Goal: Transaction & Acquisition: Purchase product/service

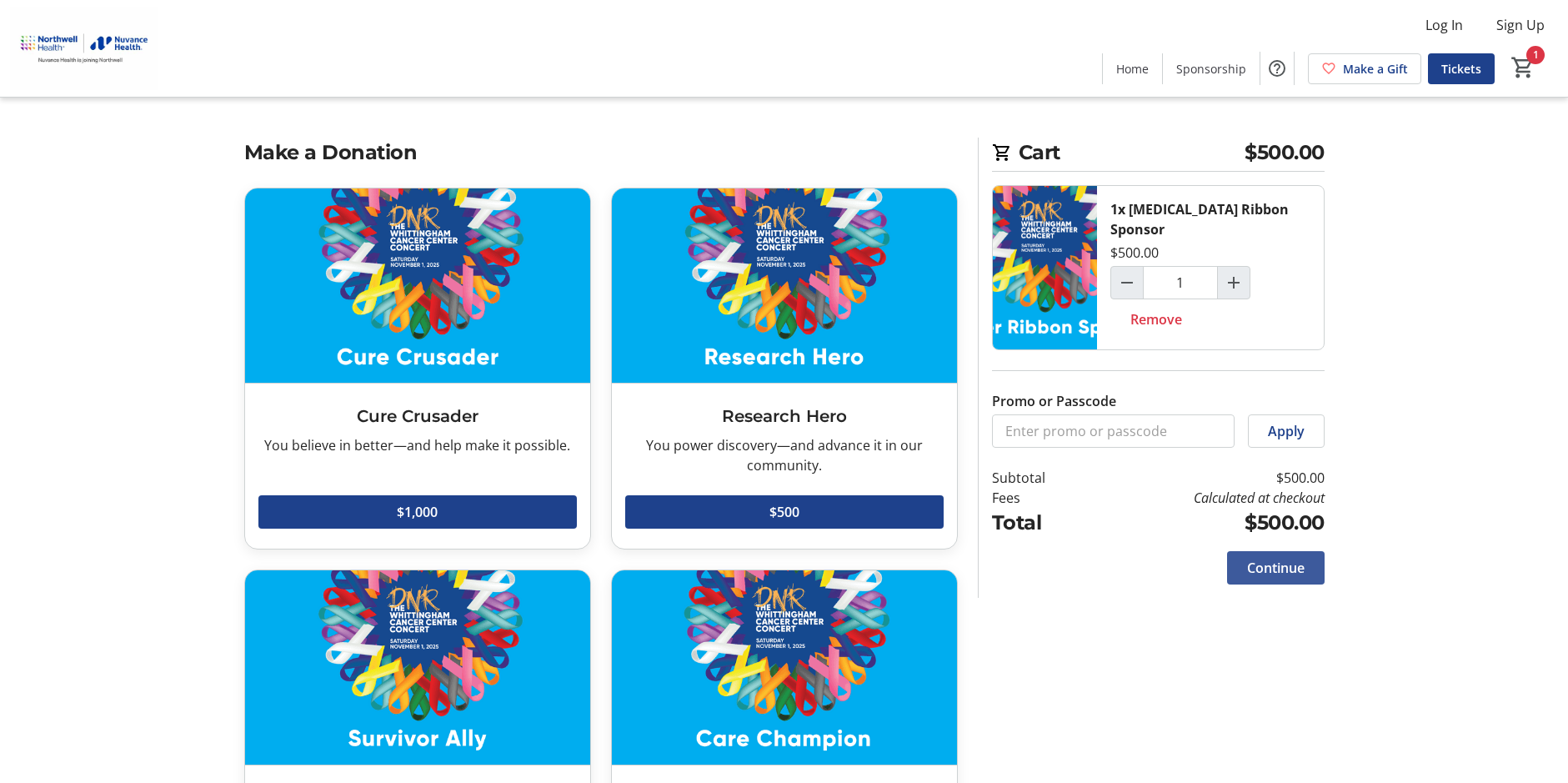
click at [1277, 558] on span "Continue" at bounding box center [1276, 568] width 58 height 20
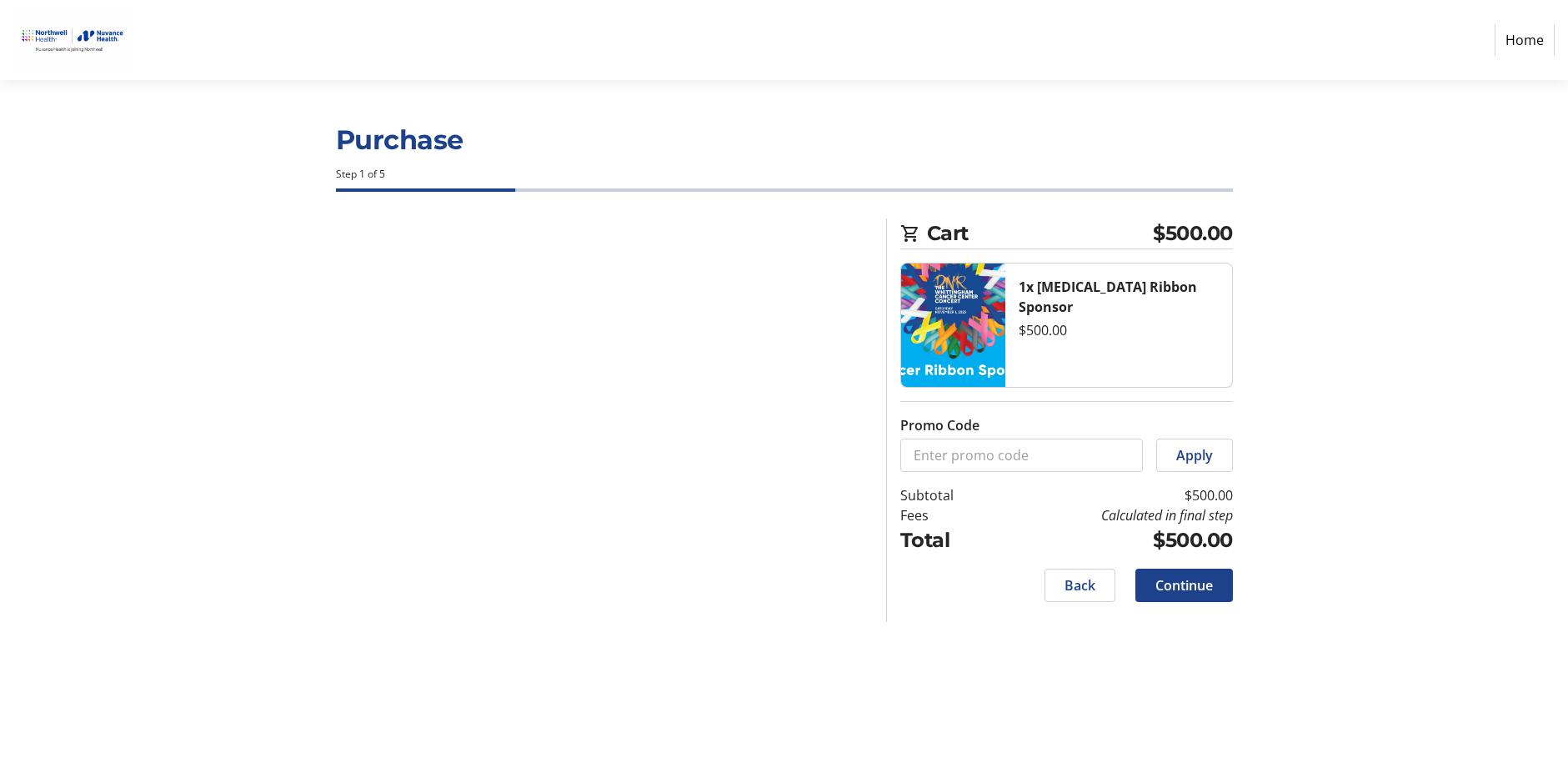
select select "US"
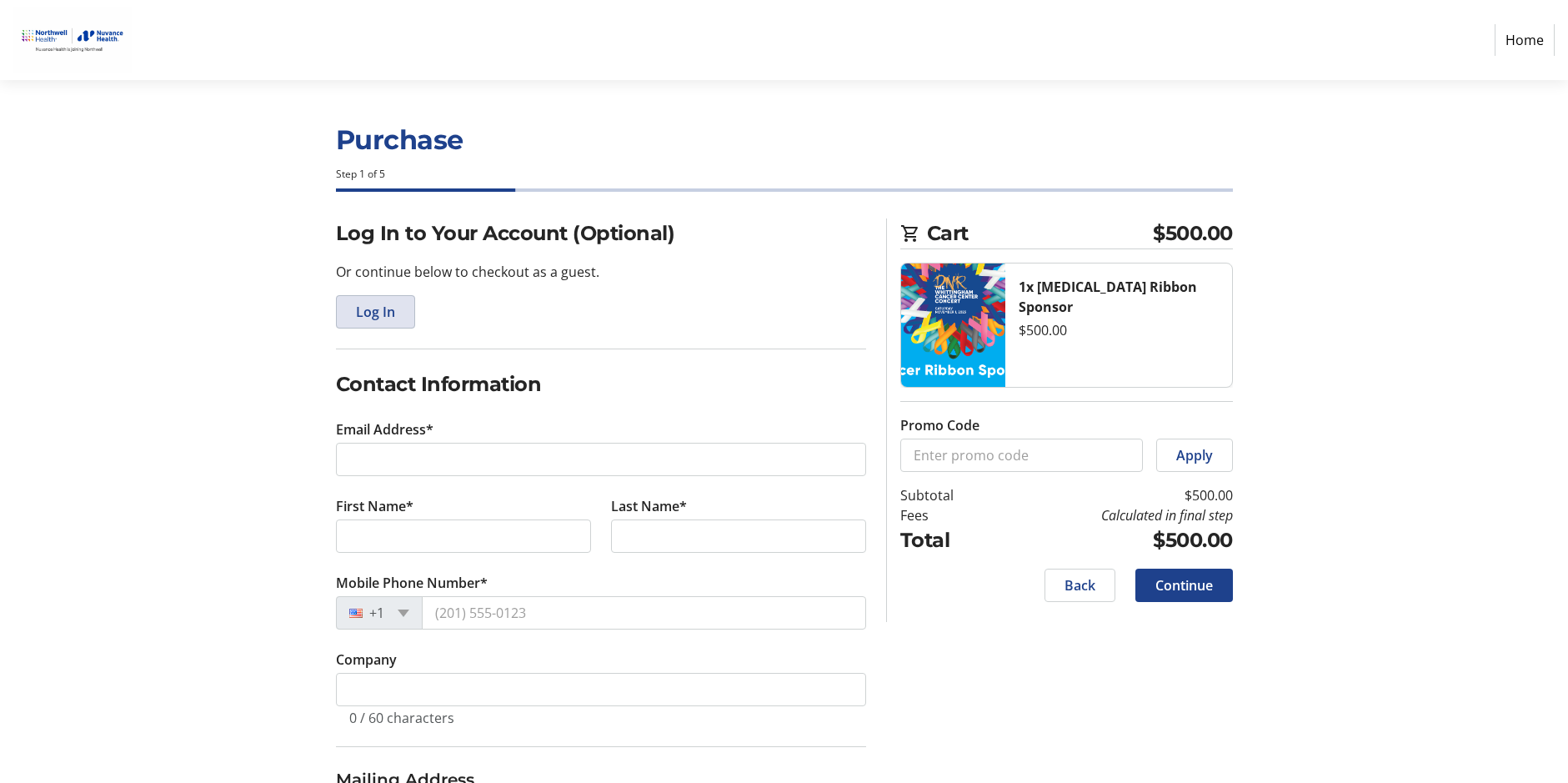
click at [377, 310] on span "Log In" at bounding box center [375, 312] width 39 height 20
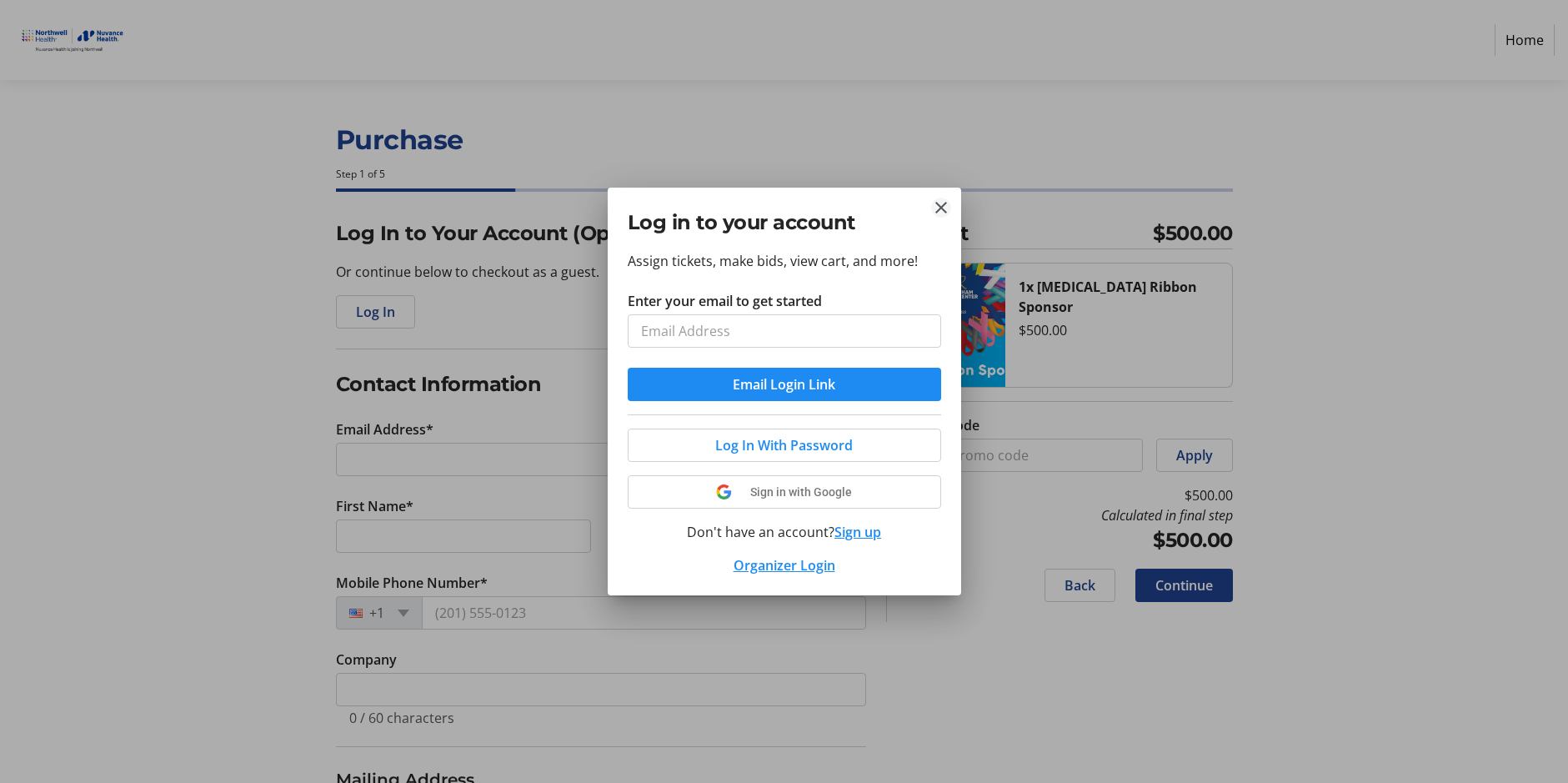
click at [938, 205] on mat-icon "Close" at bounding box center [941, 208] width 20 height 20
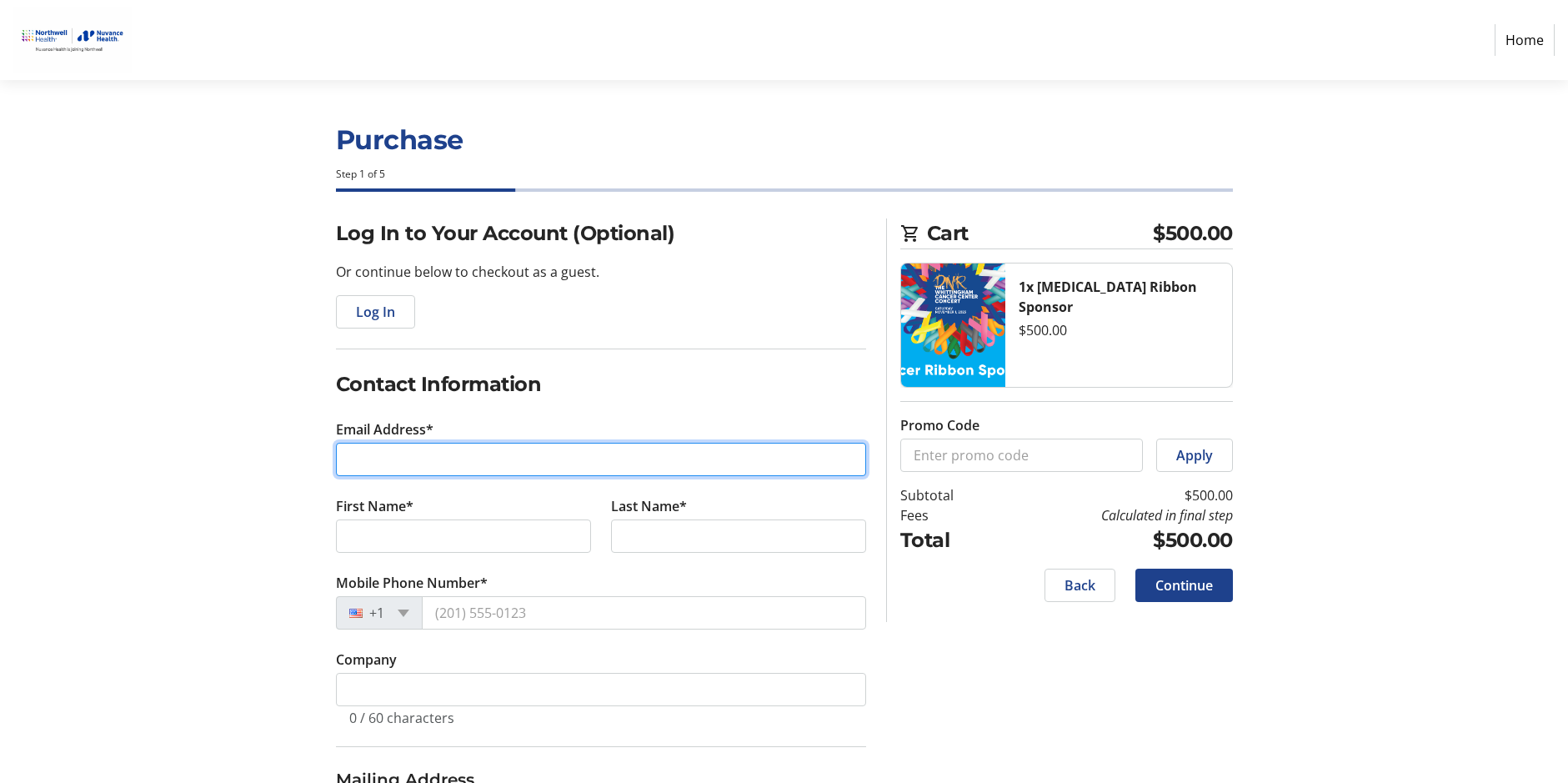
click at [416, 453] on input "Email Address*" at bounding box center [601, 459] width 531 height 33
type input "abasim2@optimum.net"
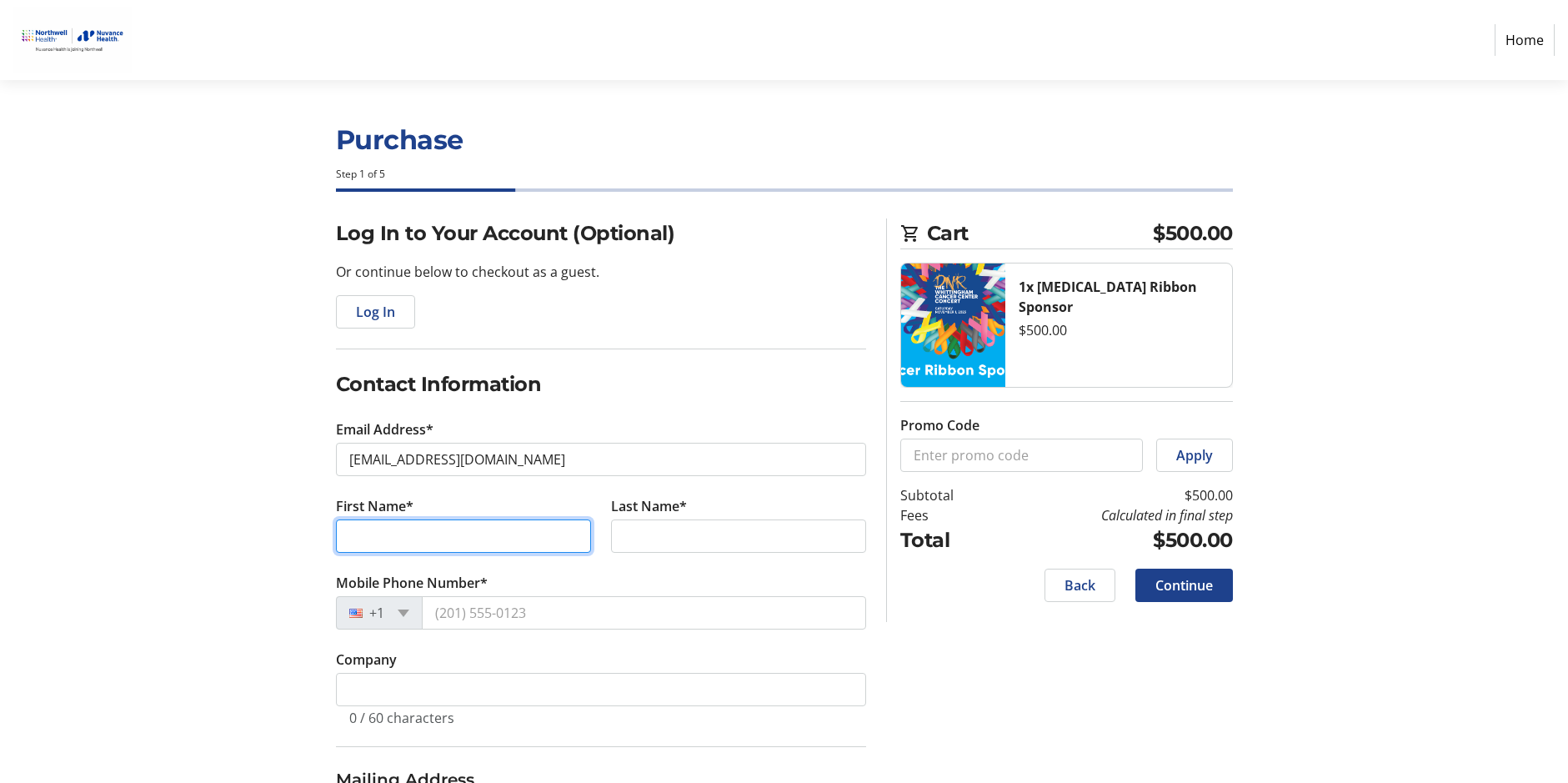
type input "Shirlee"
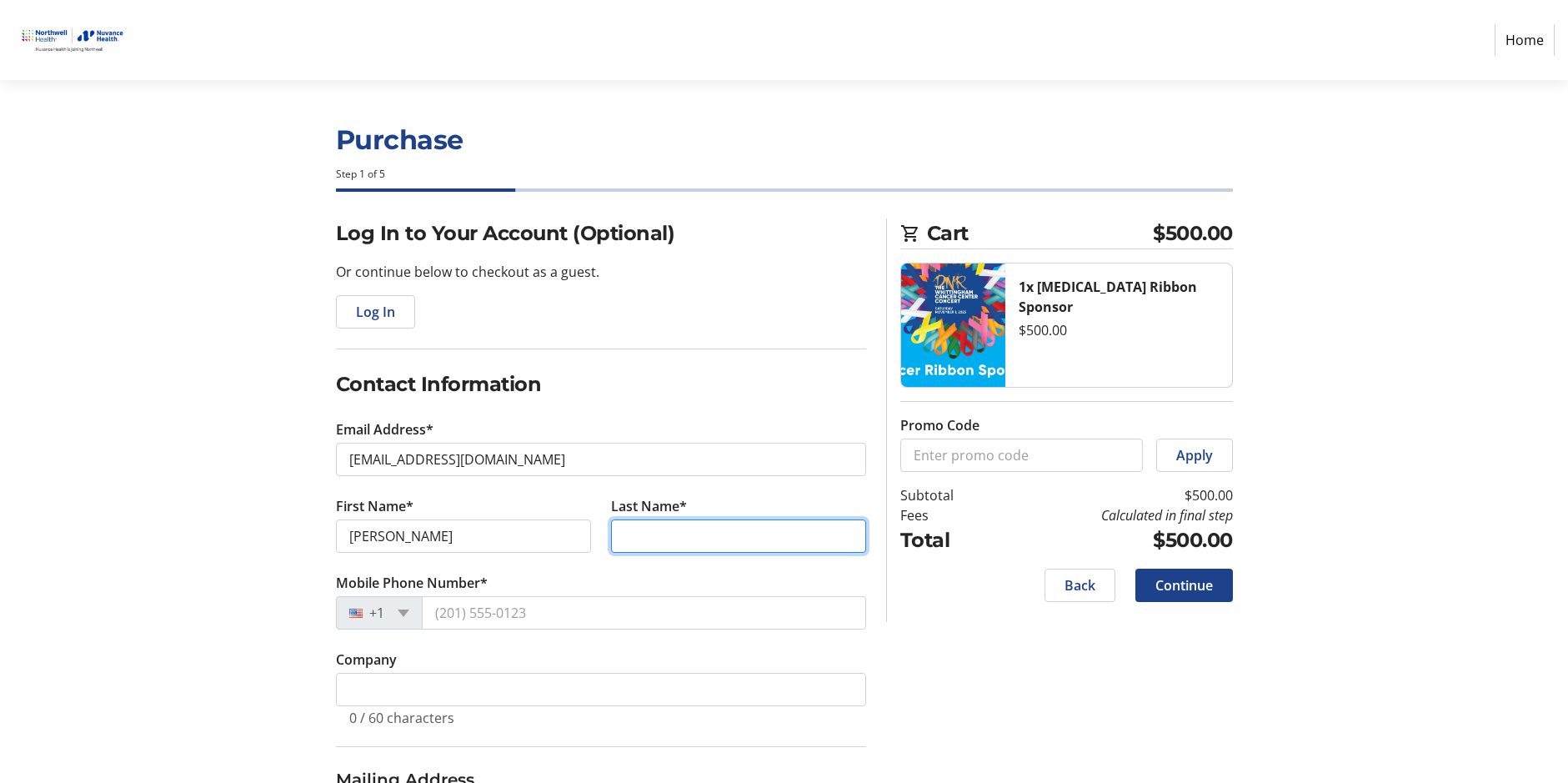
type input "Maddren"
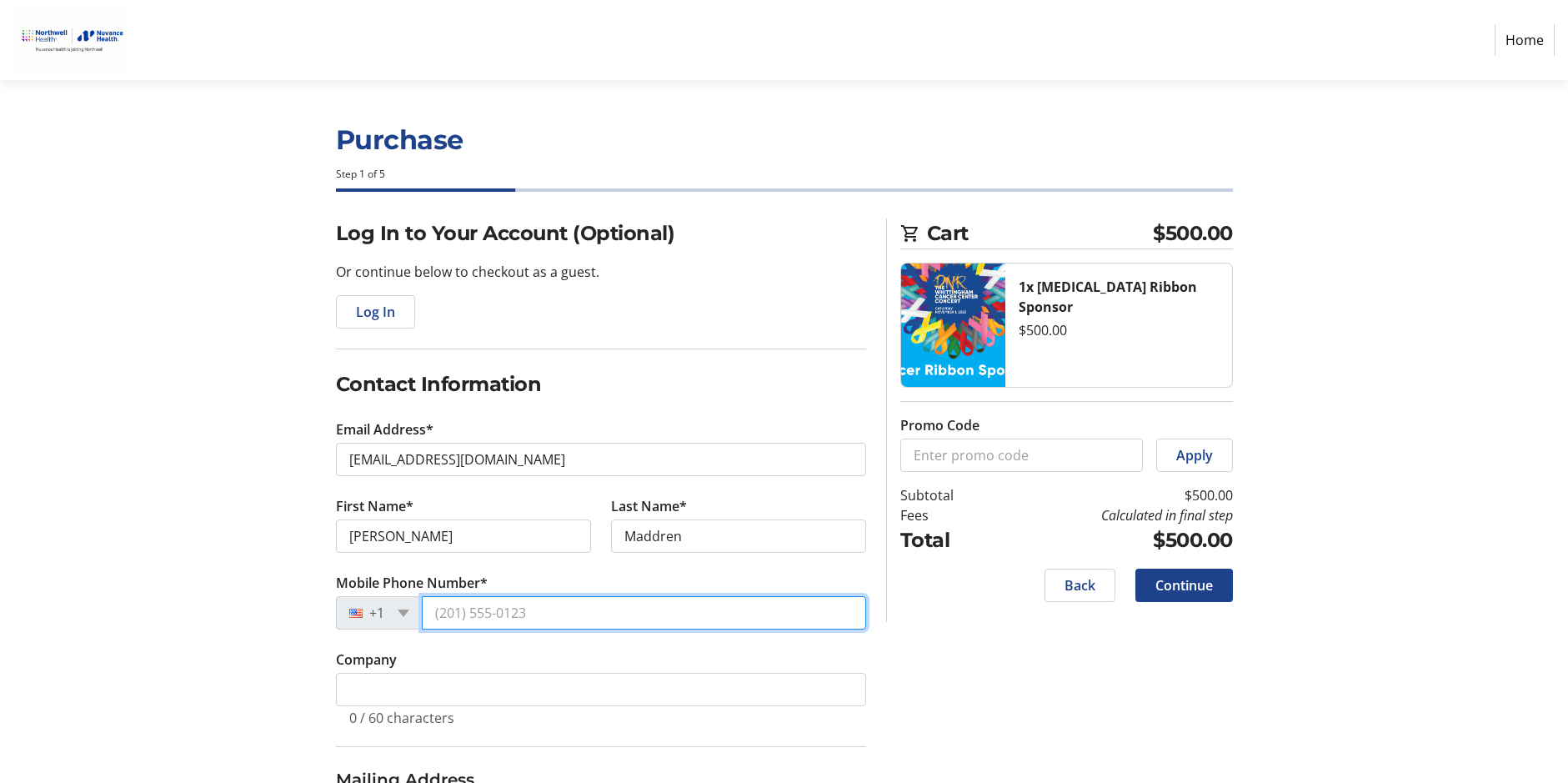
type input "(203) 846-3653"
type input "11 Pumpkin Stem"
type input "Norwalk"
select select "CT"
type input "06851"
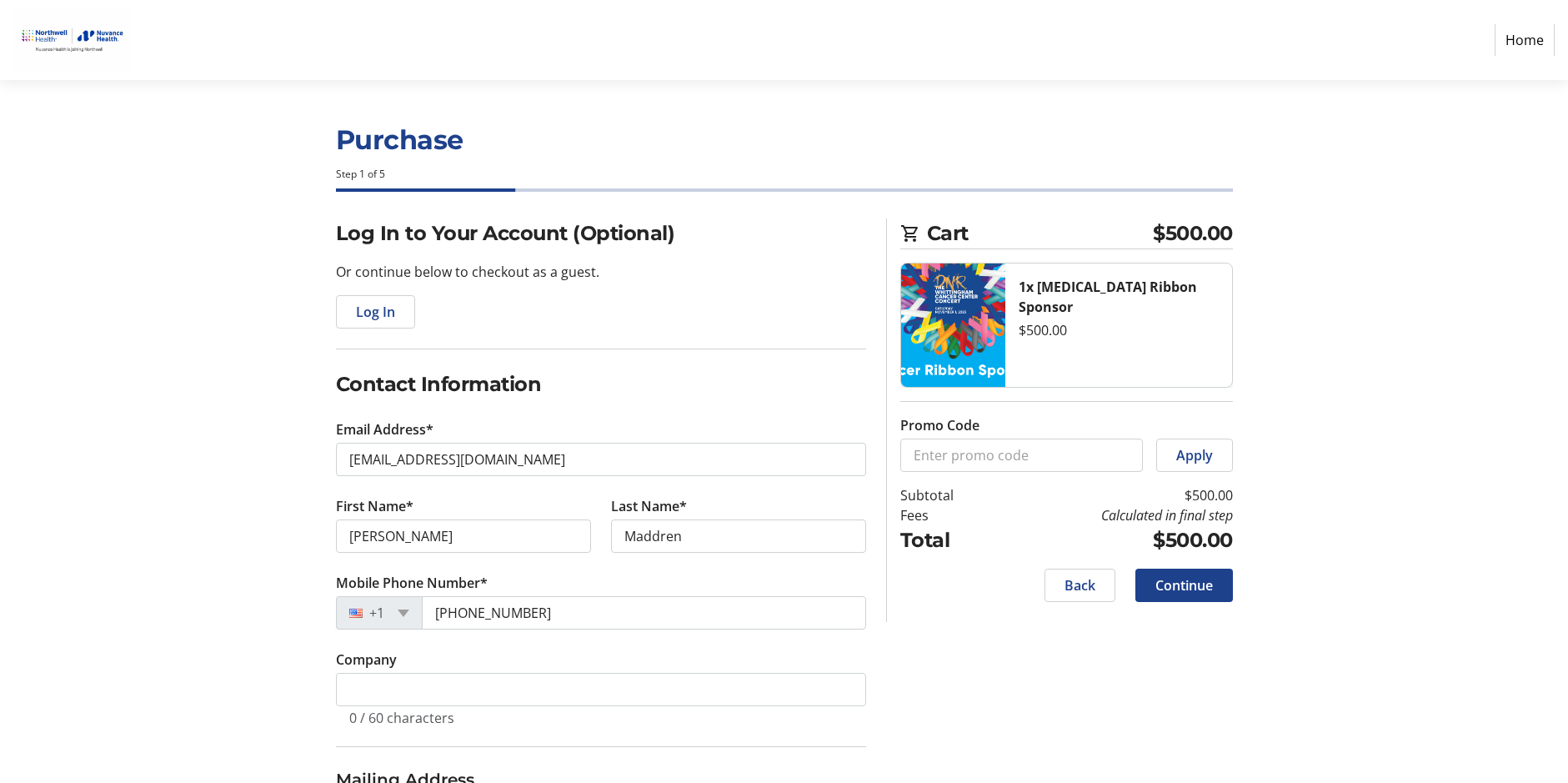
type input "In memory of Anne Barr Anderson"
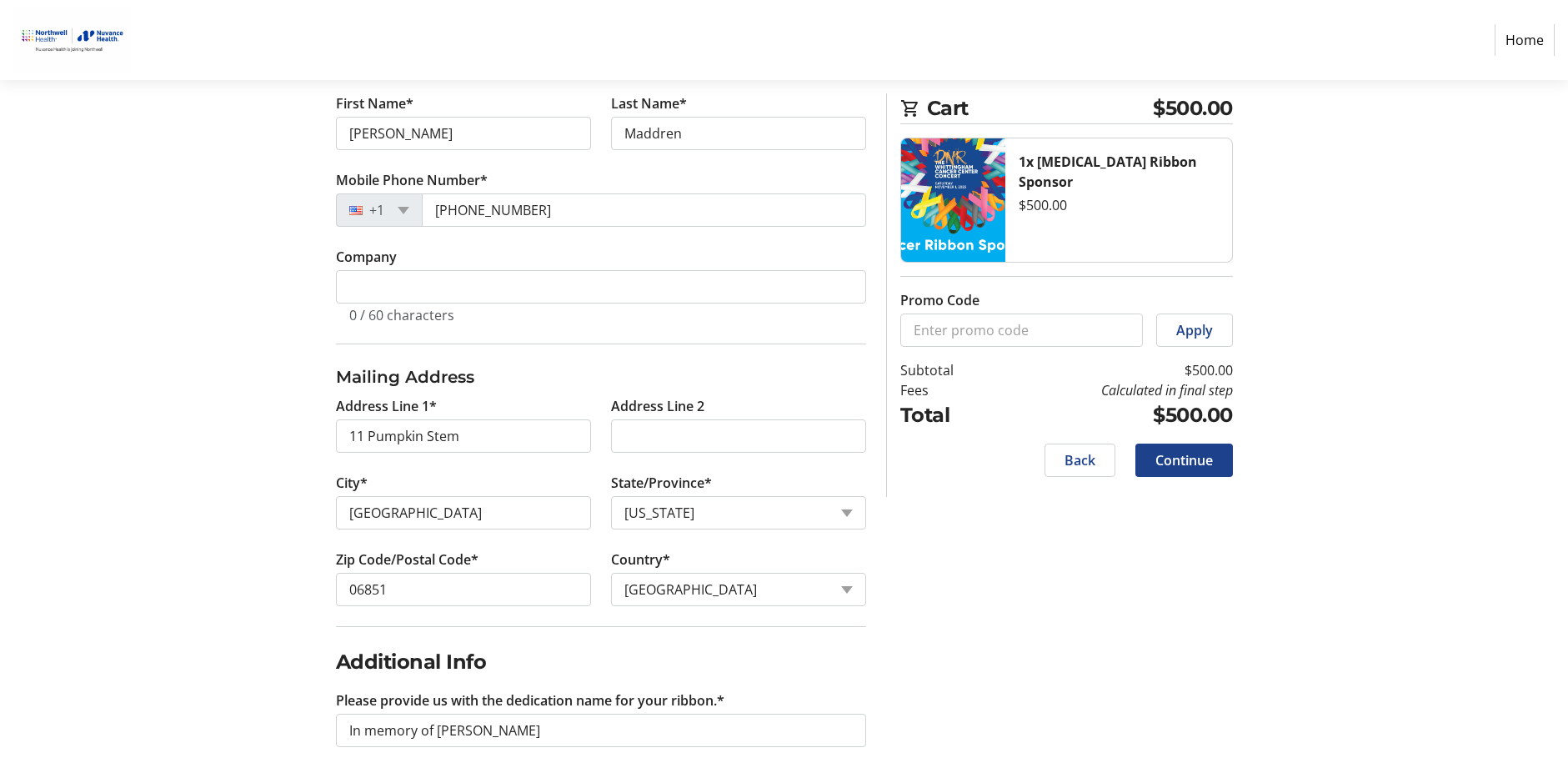
scroll to position [407, 0]
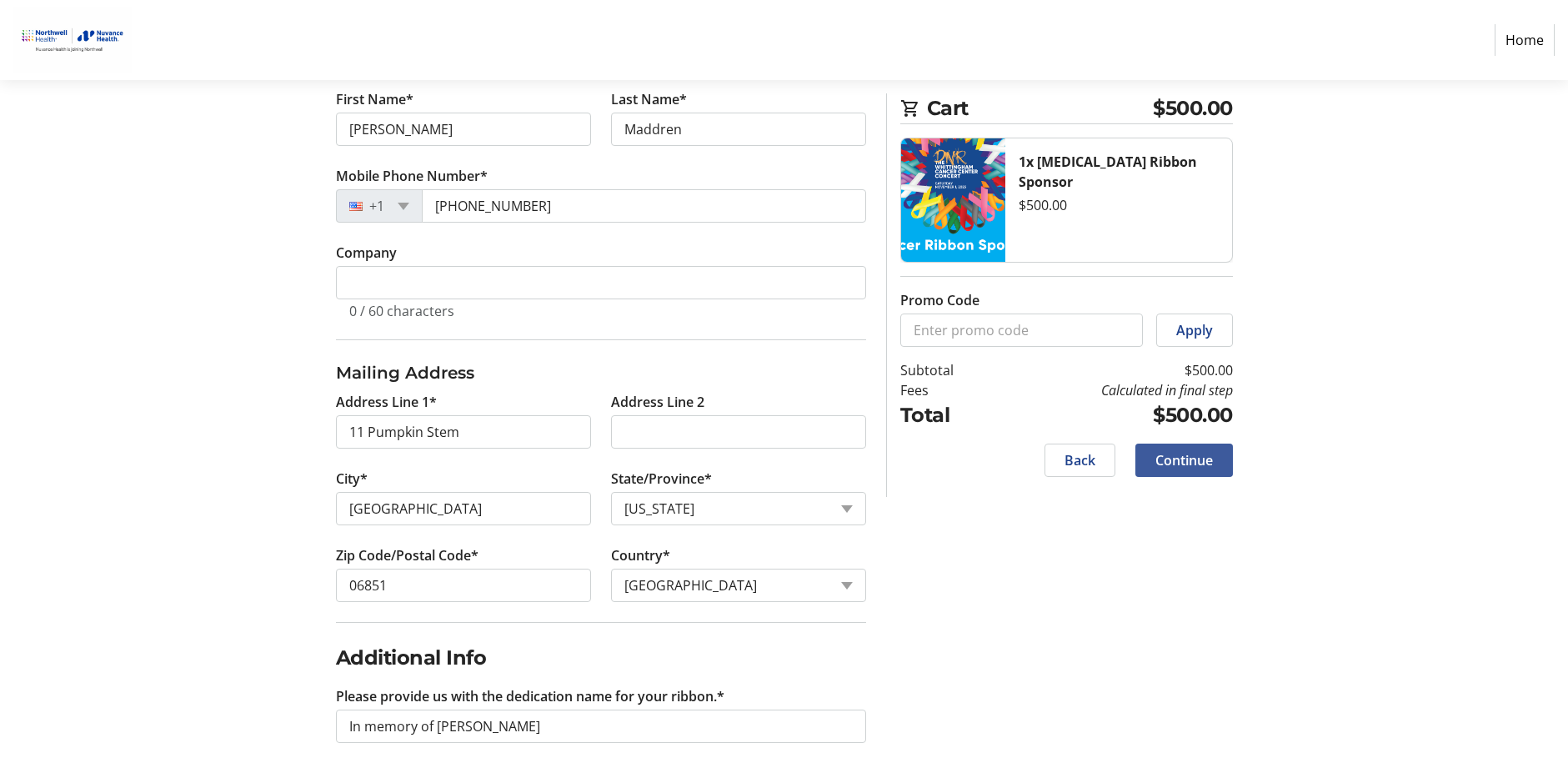
click at [1185, 461] on span "Continue" at bounding box center [1184, 460] width 58 height 20
